Goal: Check status

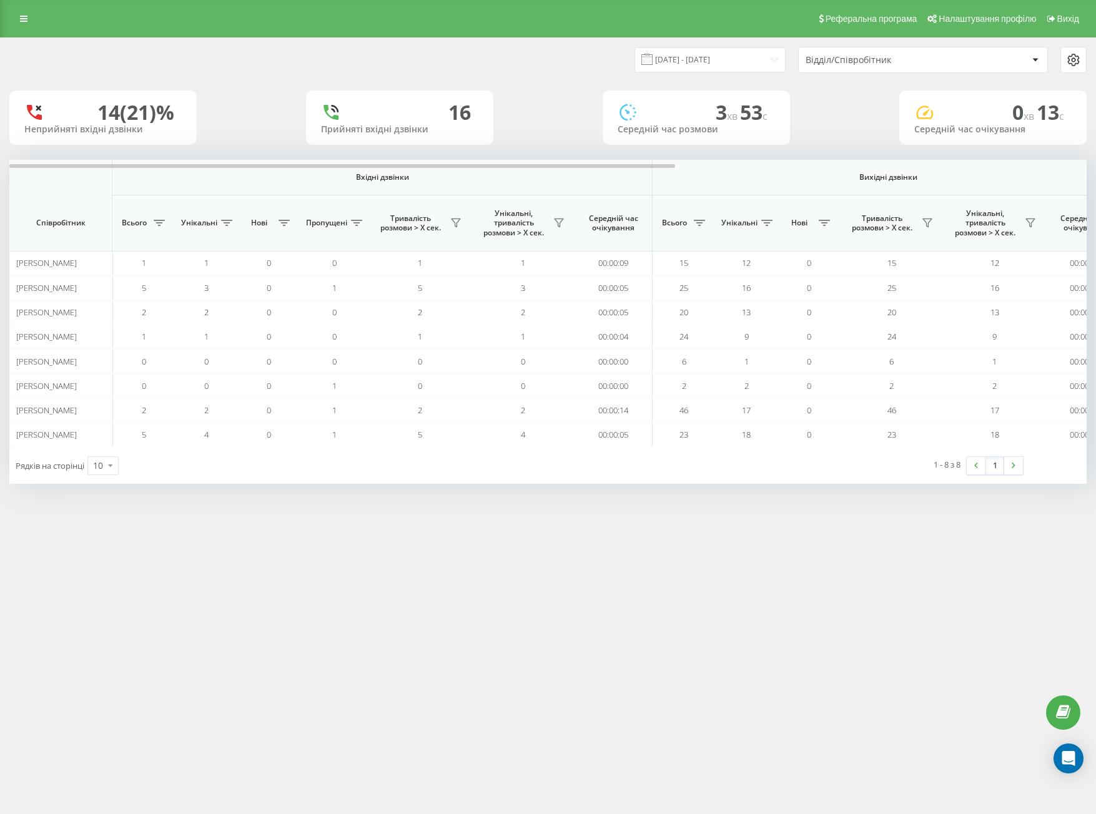
click at [854, 60] on div "Відділ/Співробітник" at bounding box center [880, 60] width 149 height 11
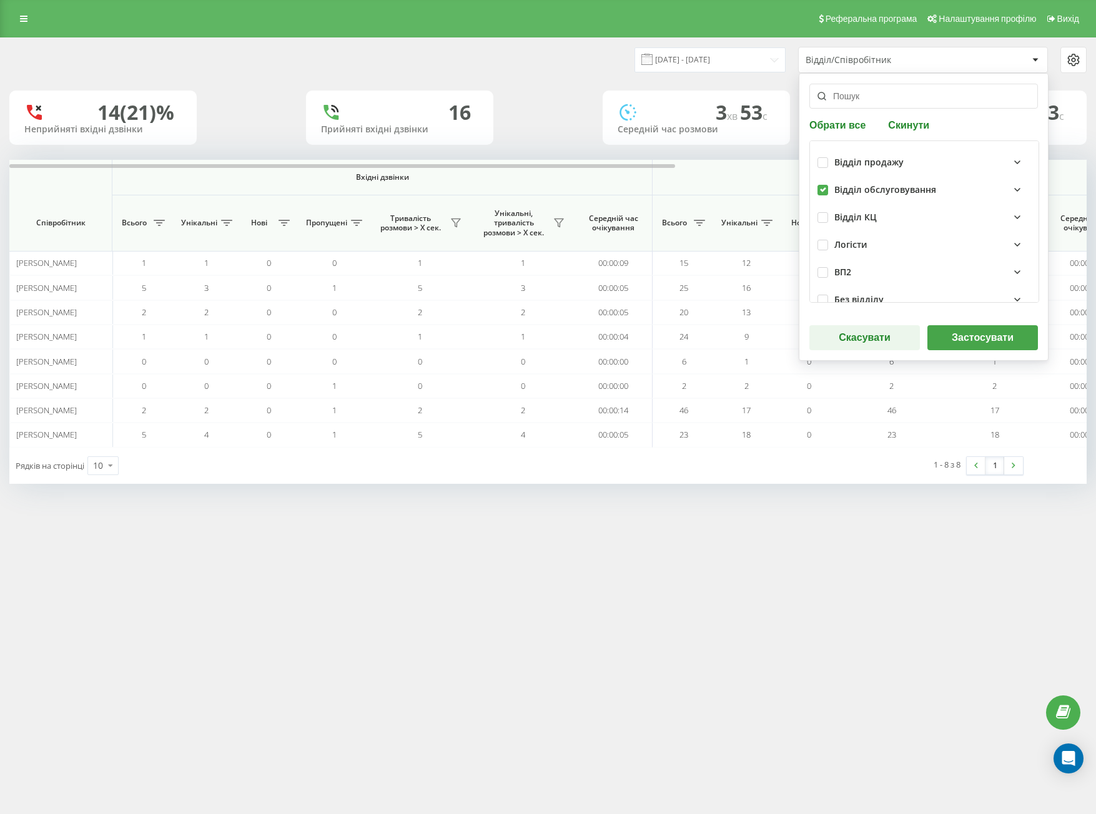
click at [965, 339] on button "Застосувати" at bounding box center [982, 337] width 111 height 25
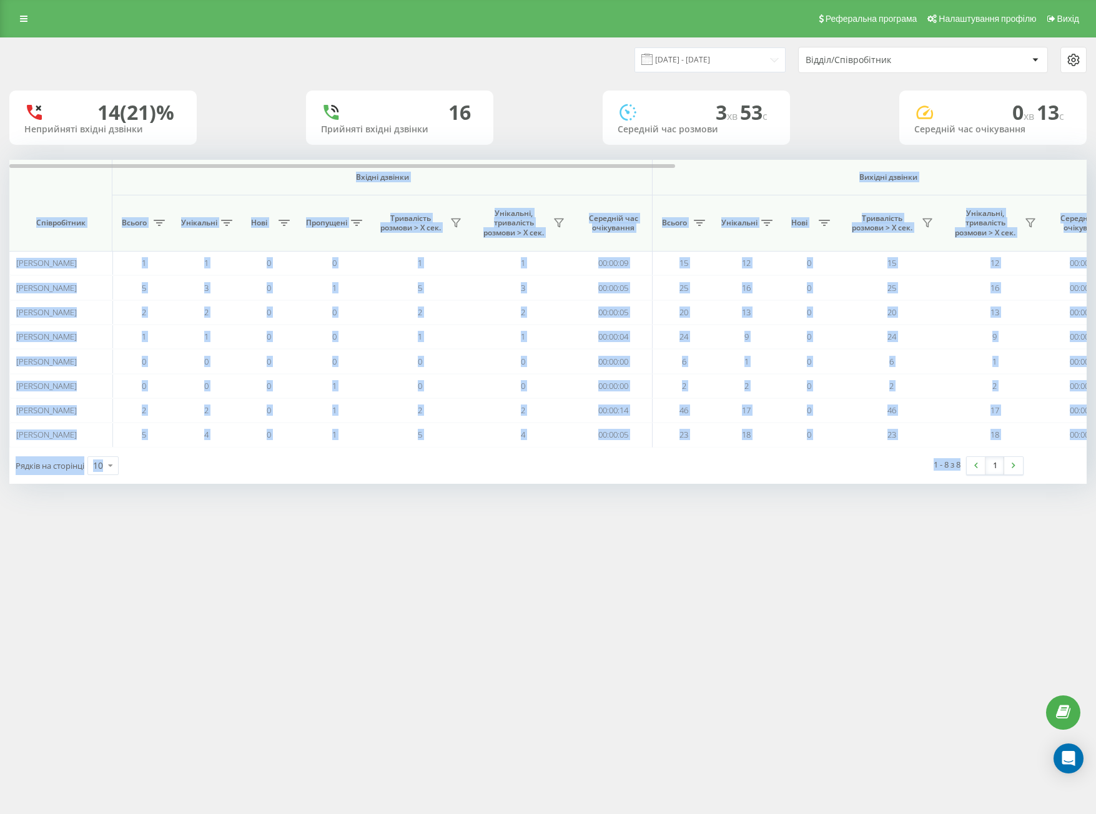
drag, startPoint x: 74, startPoint y: 182, endPoint x: 1030, endPoint y: 510, distance: 1010.7
click at [1044, 520] on div "Реферальна програма Налаштування профілю Вихід [DATE] - [DATE] Відділ/Співробіт…" at bounding box center [548, 407] width 1096 height 814
copy div "Loremi dolorsi Ametcon adipisc Eli seddoei Temporincidi Utlabo Etdolorem Aliq E…"
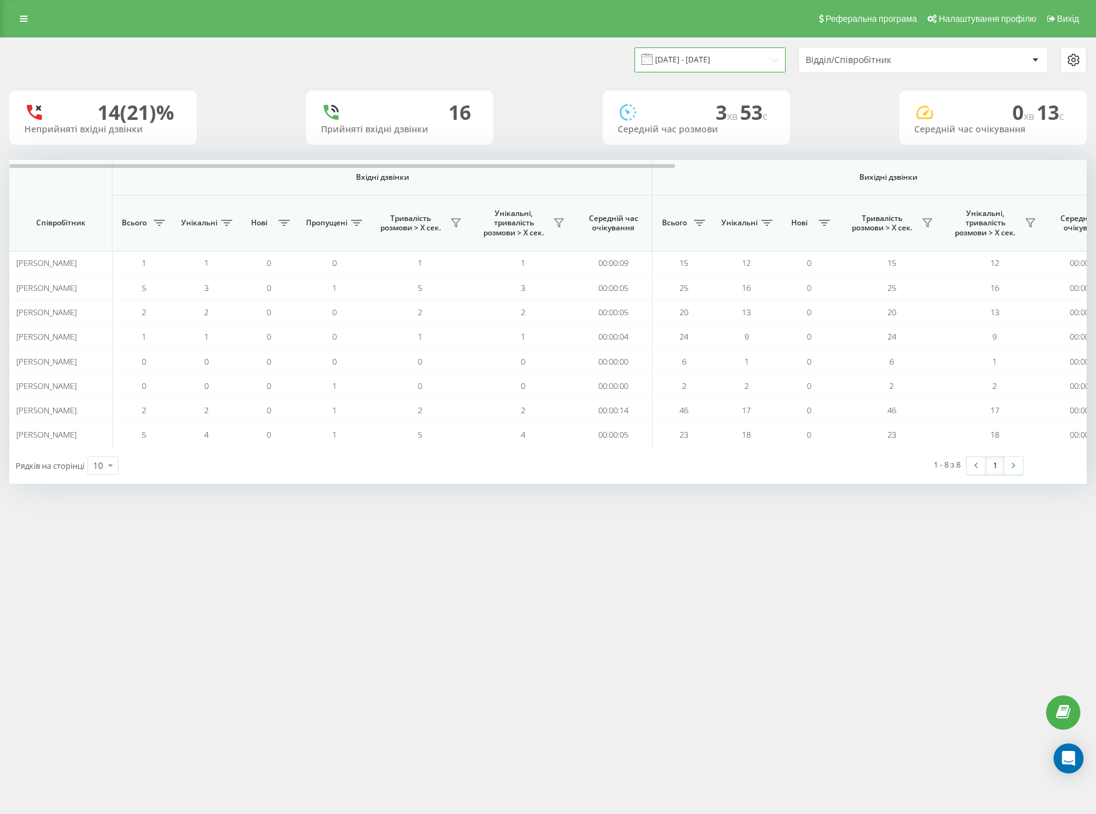
click at [756, 55] on input "[DATE] - [DATE]" at bounding box center [709, 59] width 151 height 24
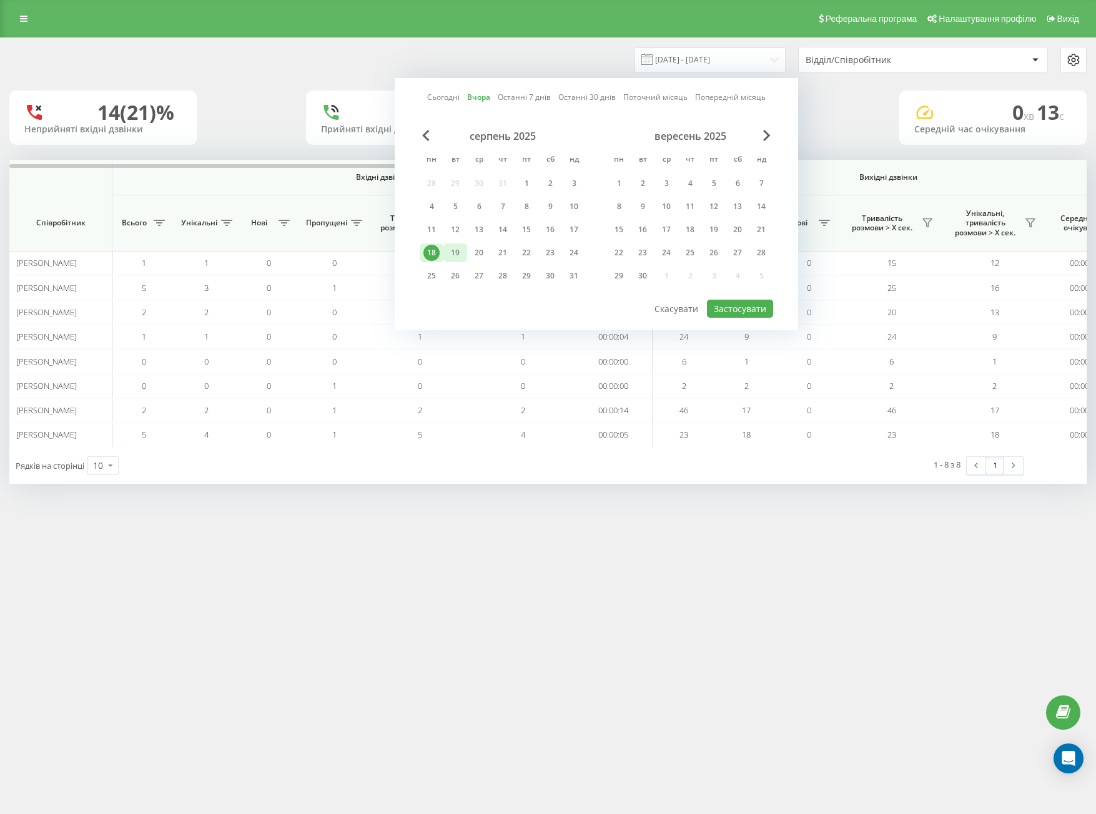
click at [459, 247] on div "19" at bounding box center [455, 253] width 16 height 16
click at [739, 315] on button "Застосувати" at bounding box center [740, 309] width 66 height 18
type input "[DATE] - [DATE]"
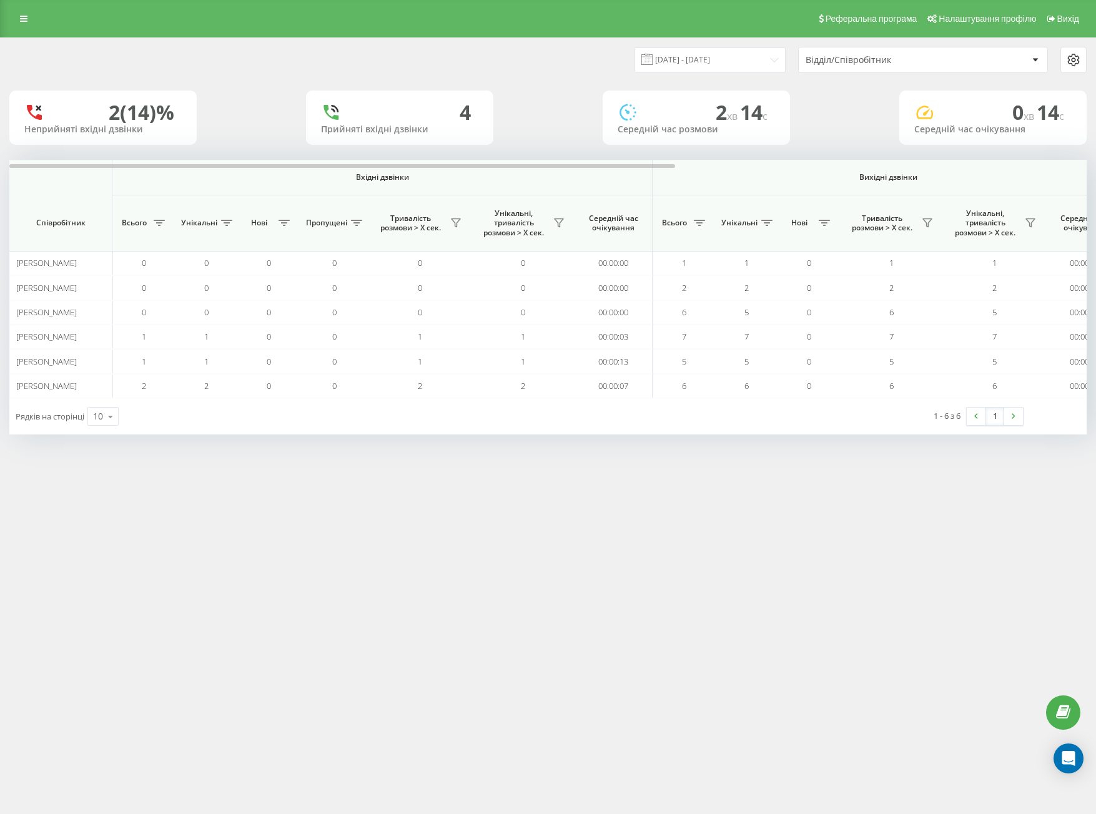
click at [858, 47] on div "Відділ/Співробітник" at bounding box center [923, 59] width 249 height 25
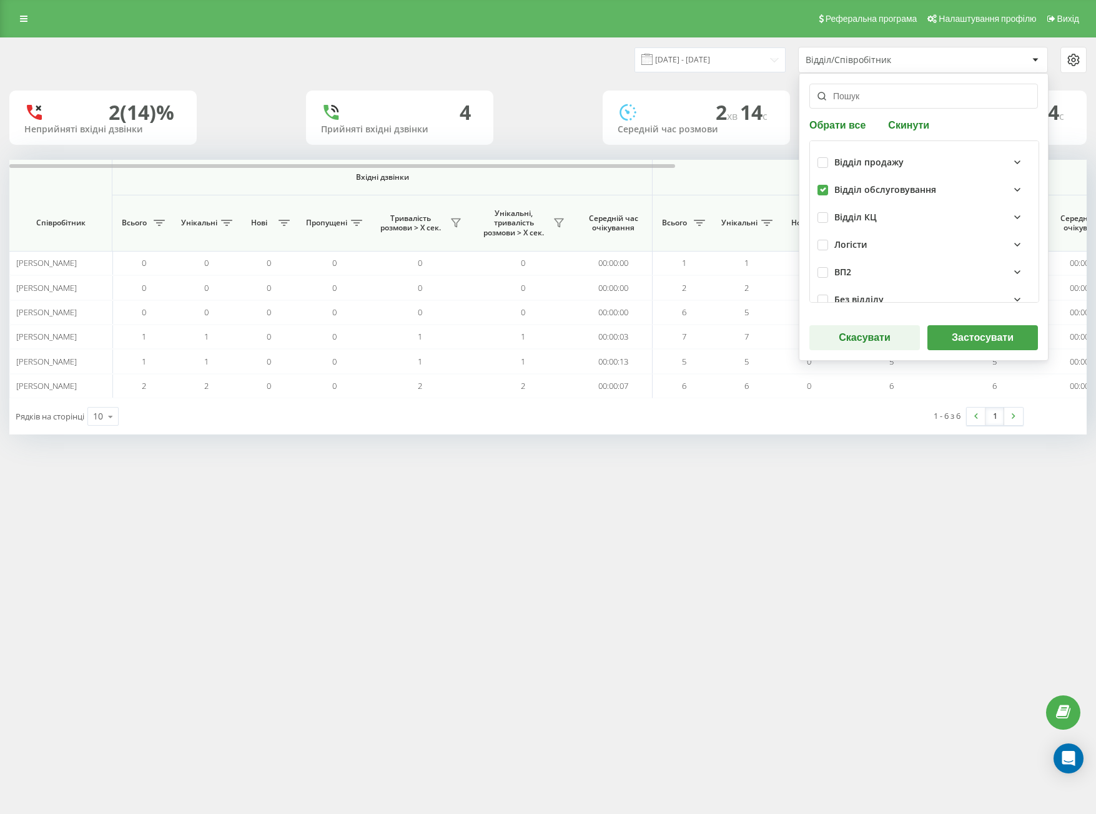
click at [859, 63] on div "Відділ/Співробітник" at bounding box center [880, 60] width 149 height 11
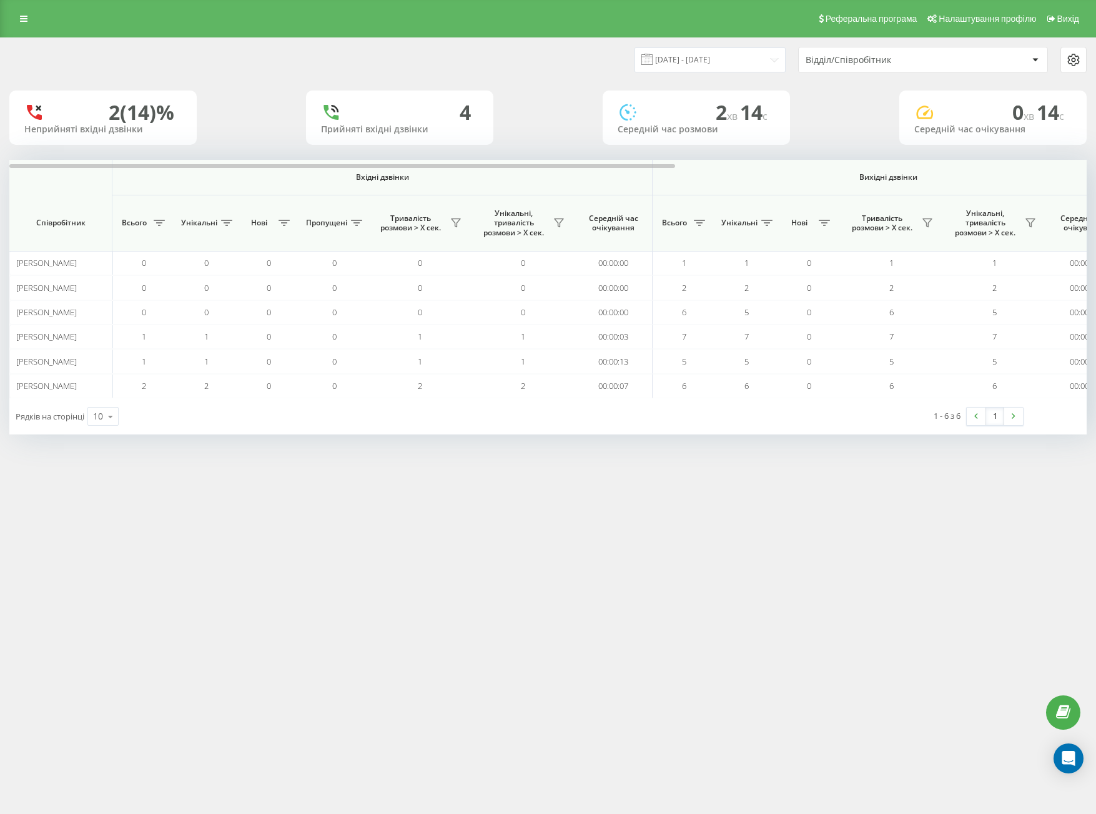
click at [865, 66] on div "Відділ/Співробітник" at bounding box center [923, 59] width 249 height 25
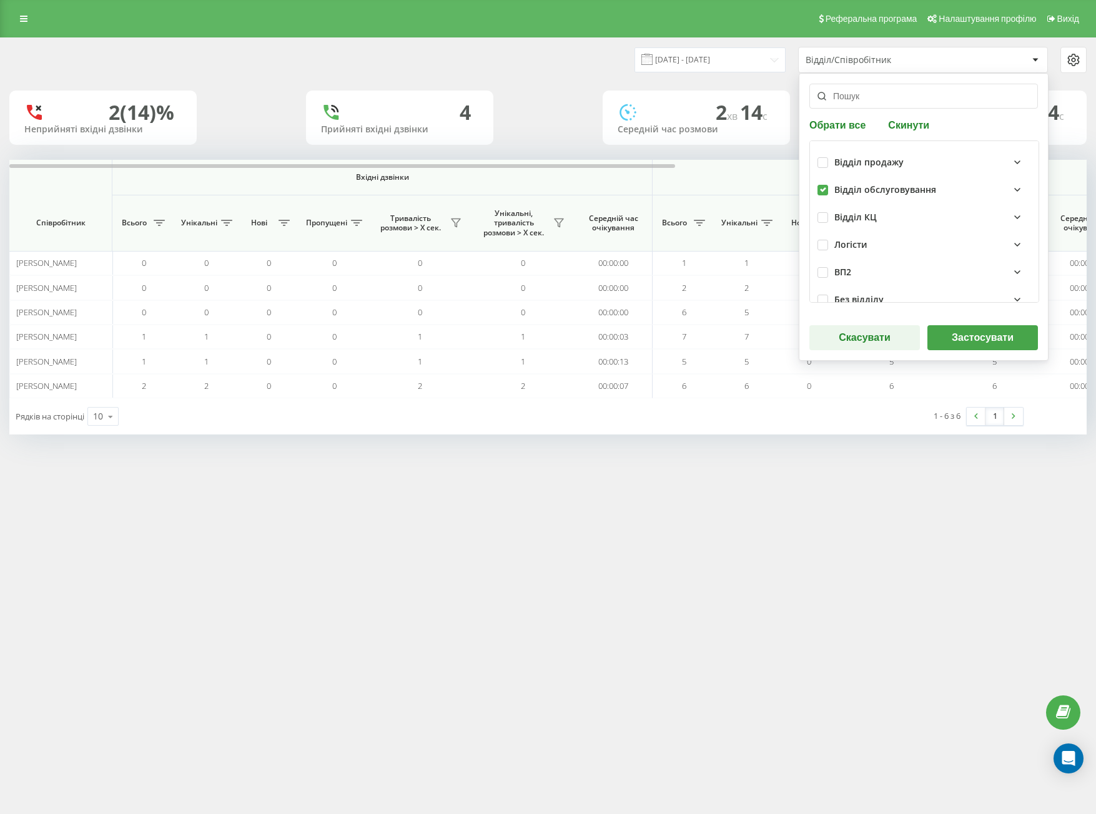
click at [952, 322] on div "Обрати все Скинути Відділ продажу Відділ обслуговування Відділ КЦ Логісти ВП2 Б…" at bounding box center [924, 217] width 250 height 288
click at [950, 330] on button "Застосувати" at bounding box center [982, 337] width 111 height 25
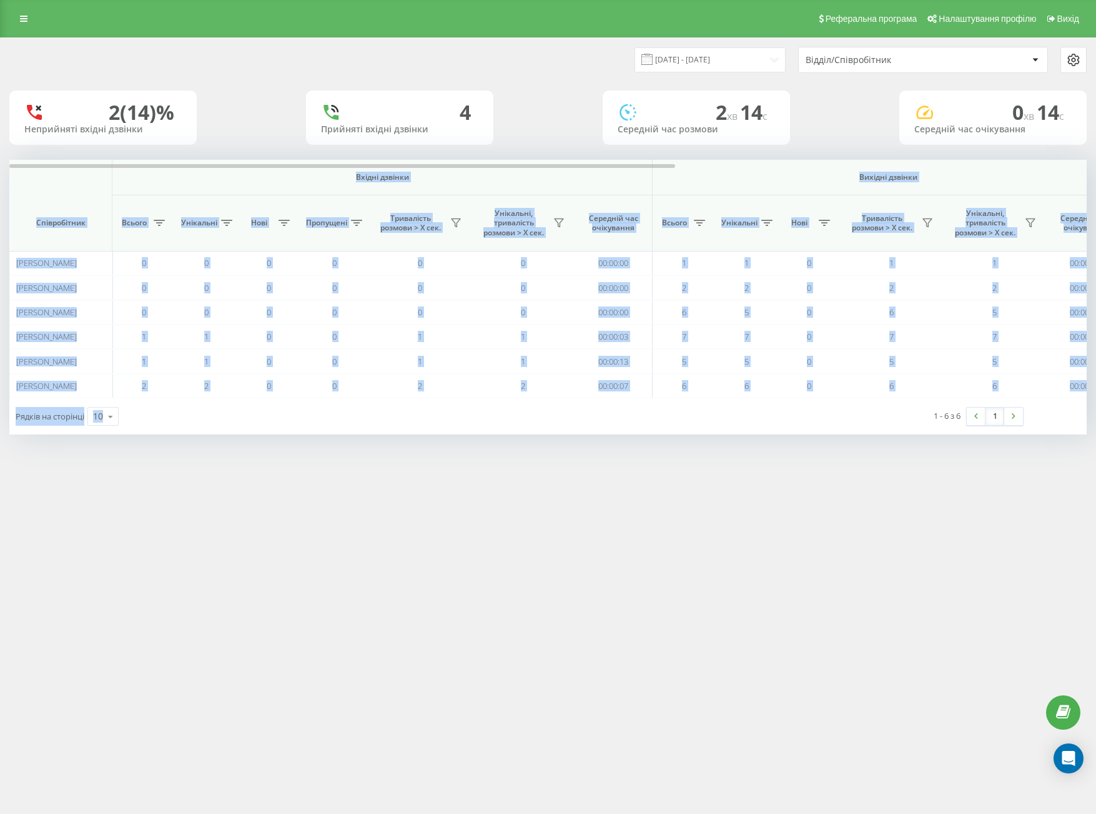
drag, startPoint x: 63, startPoint y: 182, endPoint x: 934, endPoint y: 437, distance: 907.6
click at [933, 480] on div "Реферальна програма Налаштування профілю Вихід [DATE] - [DATE] Відділ/Співробіт…" at bounding box center [548, 407] width 1096 height 814
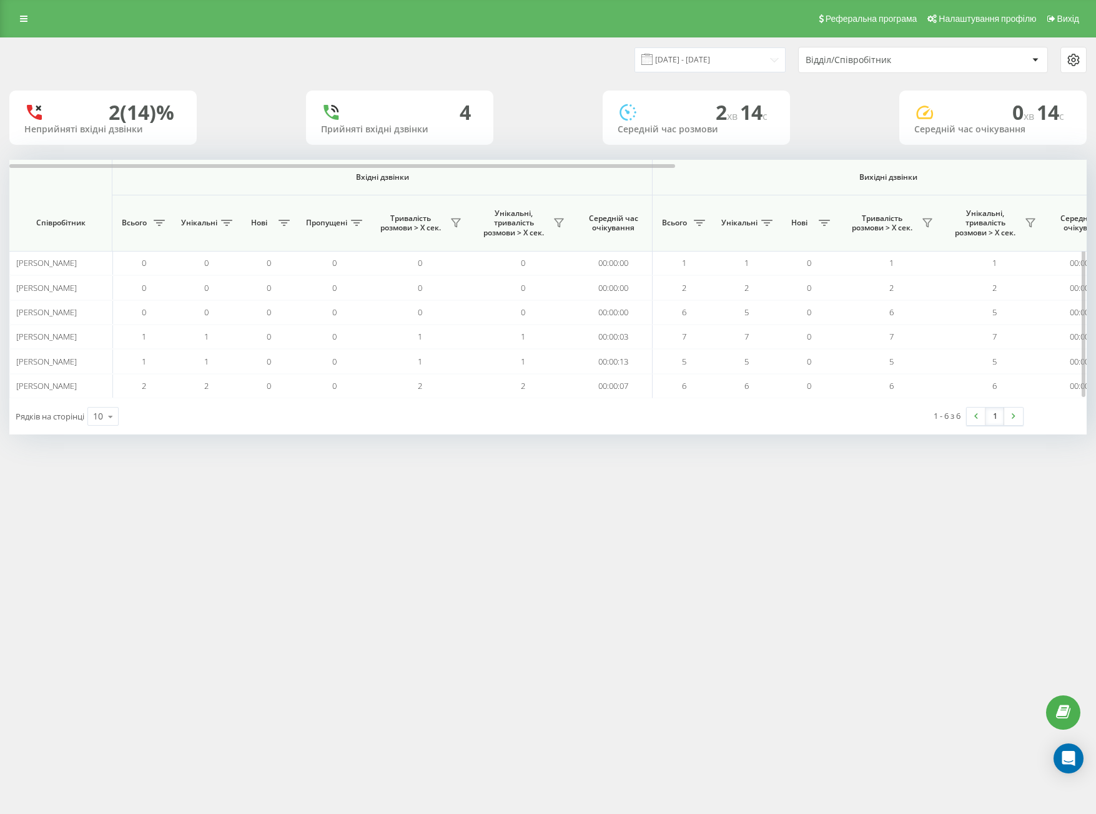
drag, startPoint x: 934, startPoint y: 424, endPoint x: 69, endPoint y: 195, distance: 894.6
click at [69, 195] on th "Співробітник" at bounding box center [60, 223] width 103 height 56
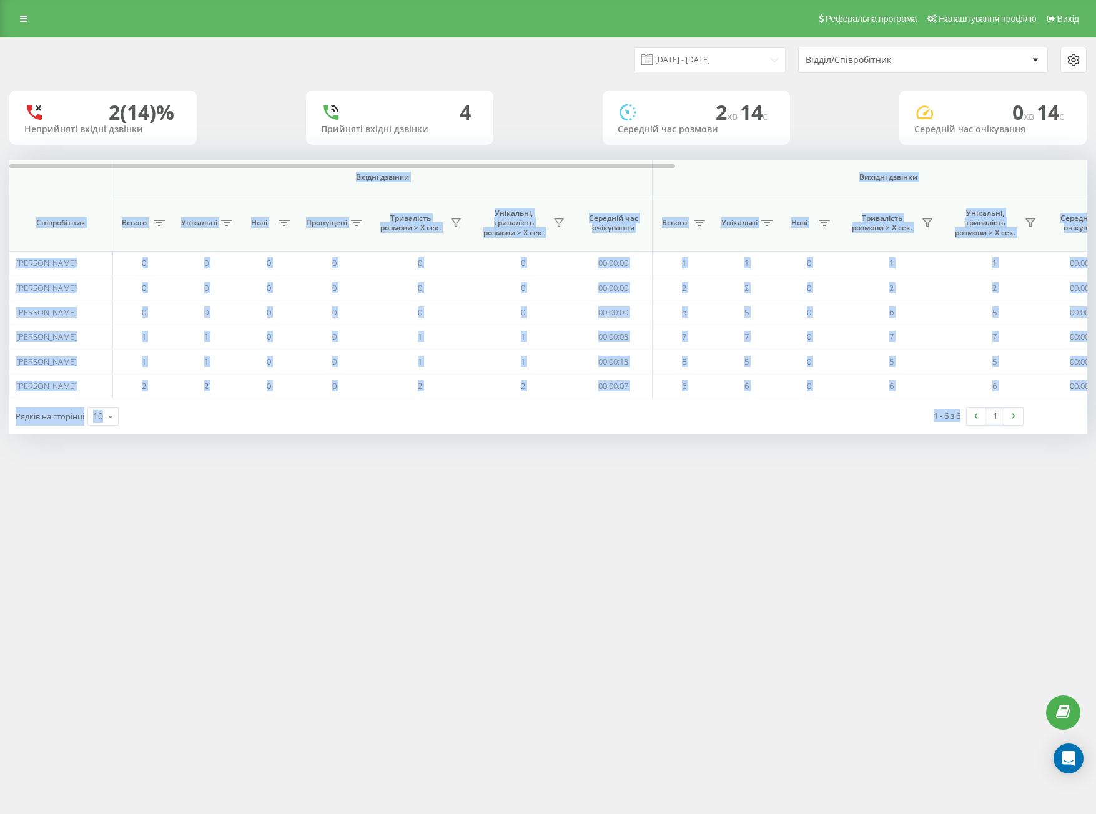
drag, startPoint x: 63, startPoint y: 189, endPoint x: 966, endPoint y: 451, distance: 940.5
click at [966, 453] on div "[DATE] - [DATE] Відділ/Співробітник 2 (14)% Неприйняті вхідні дзвінки 4 Прийнят…" at bounding box center [548, 248] width 1096 height 422
copy div "Loremi dolorsi Ametcon adipisc Eli seddoei Temporincidi Utlabo Etdolorem Aliq E…"
